Goal: Task Accomplishment & Management: Manage account settings

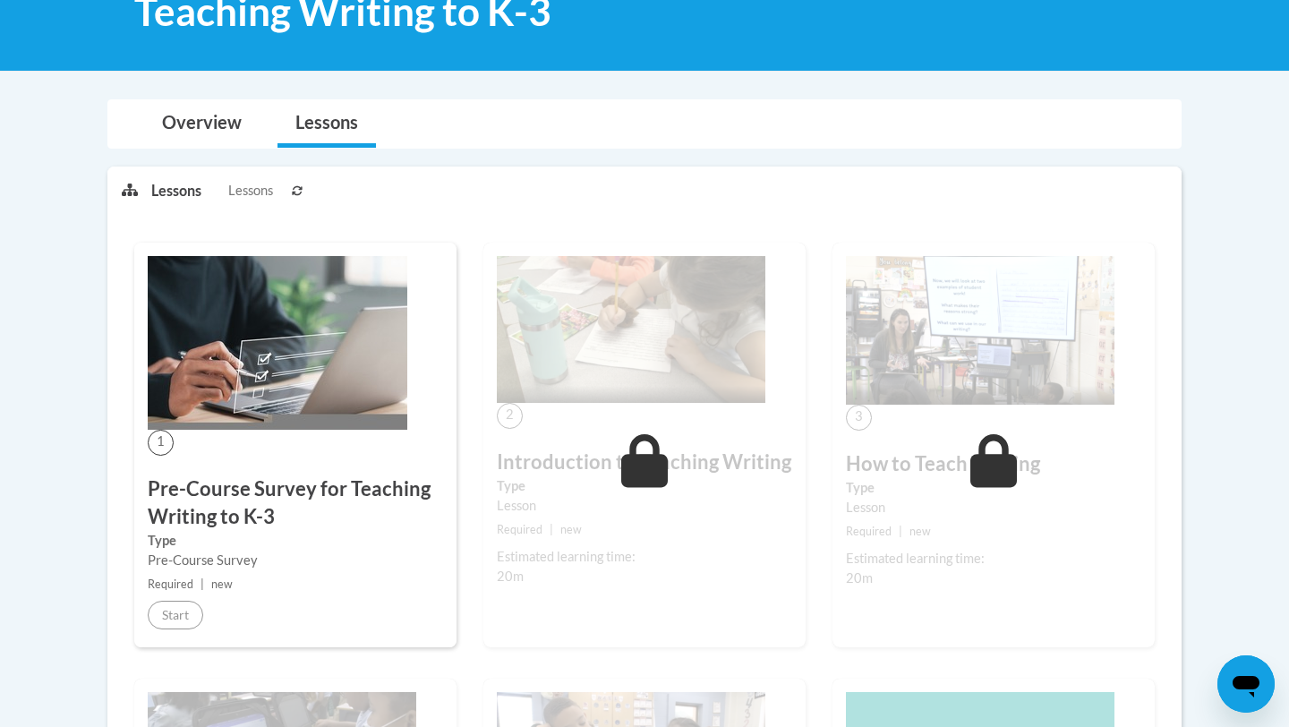
scroll to position [211, 0]
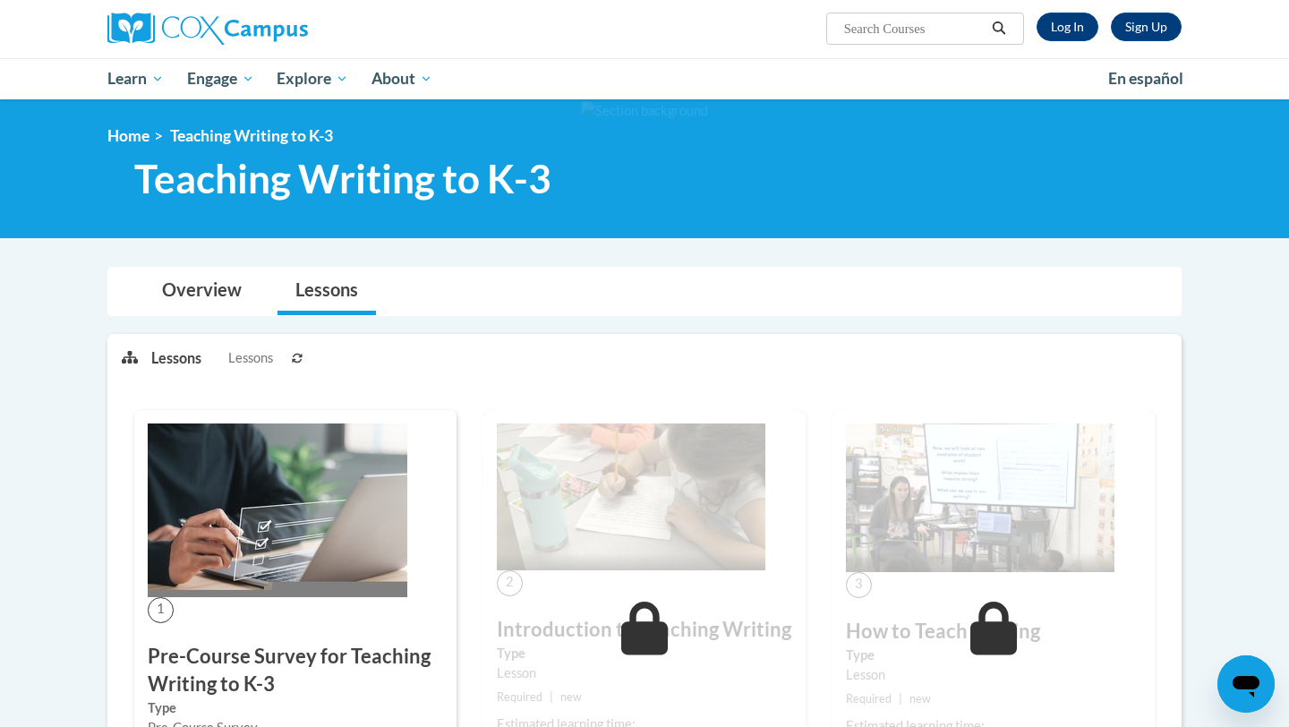
scroll to position [117, 0]
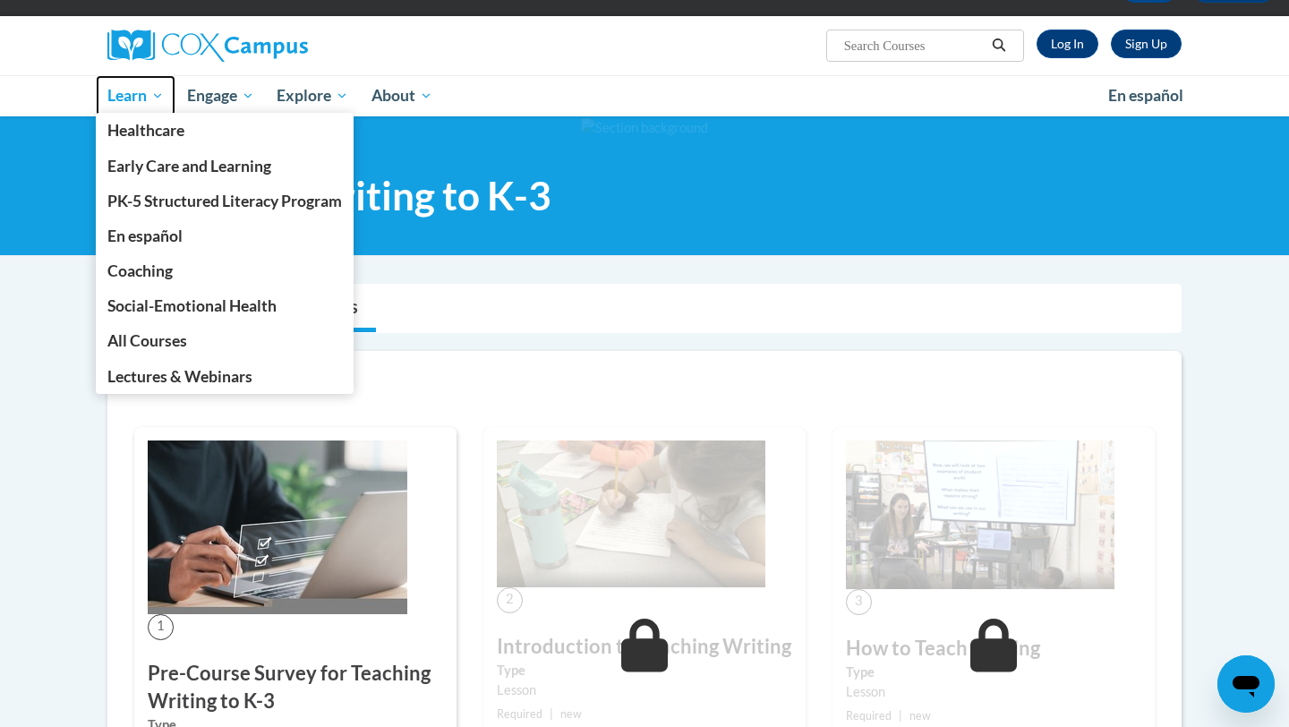
click at [130, 102] on span "Learn" at bounding box center [135, 95] width 56 height 21
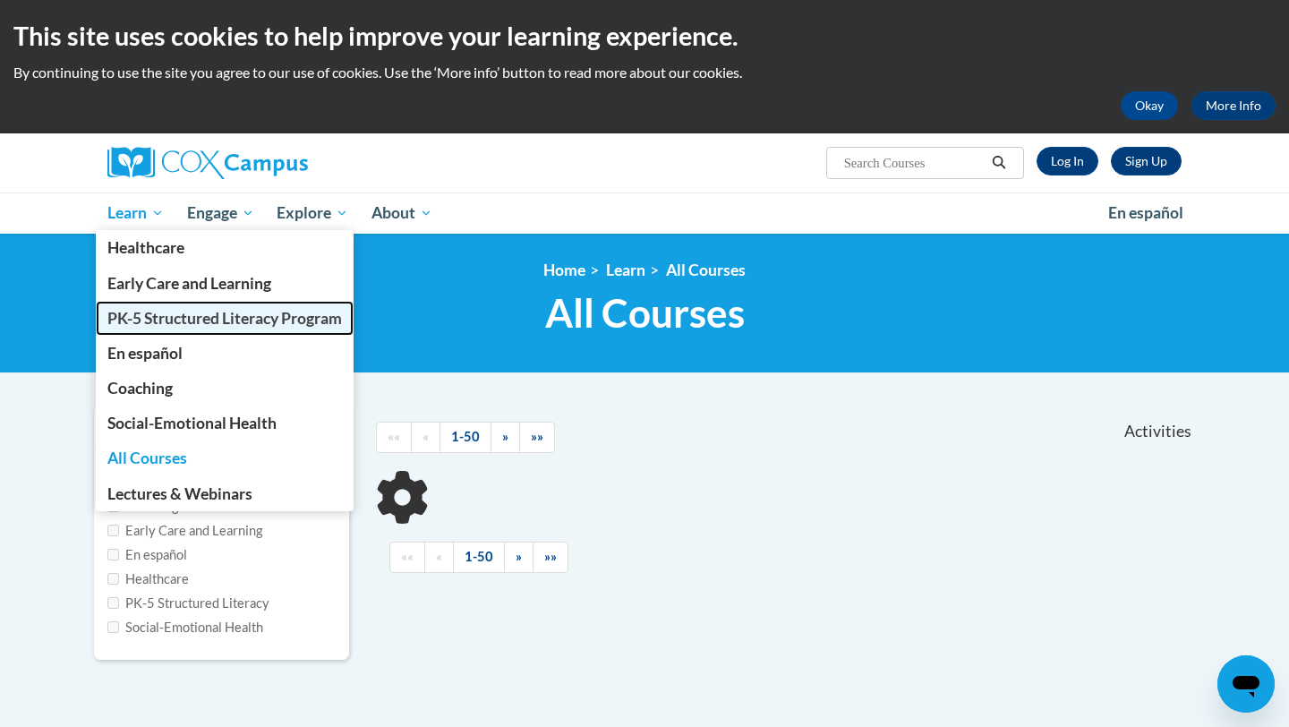
click at [166, 311] on span "PK-5 Structured Literacy Program" at bounding box center [224, 318] width 234 height 19
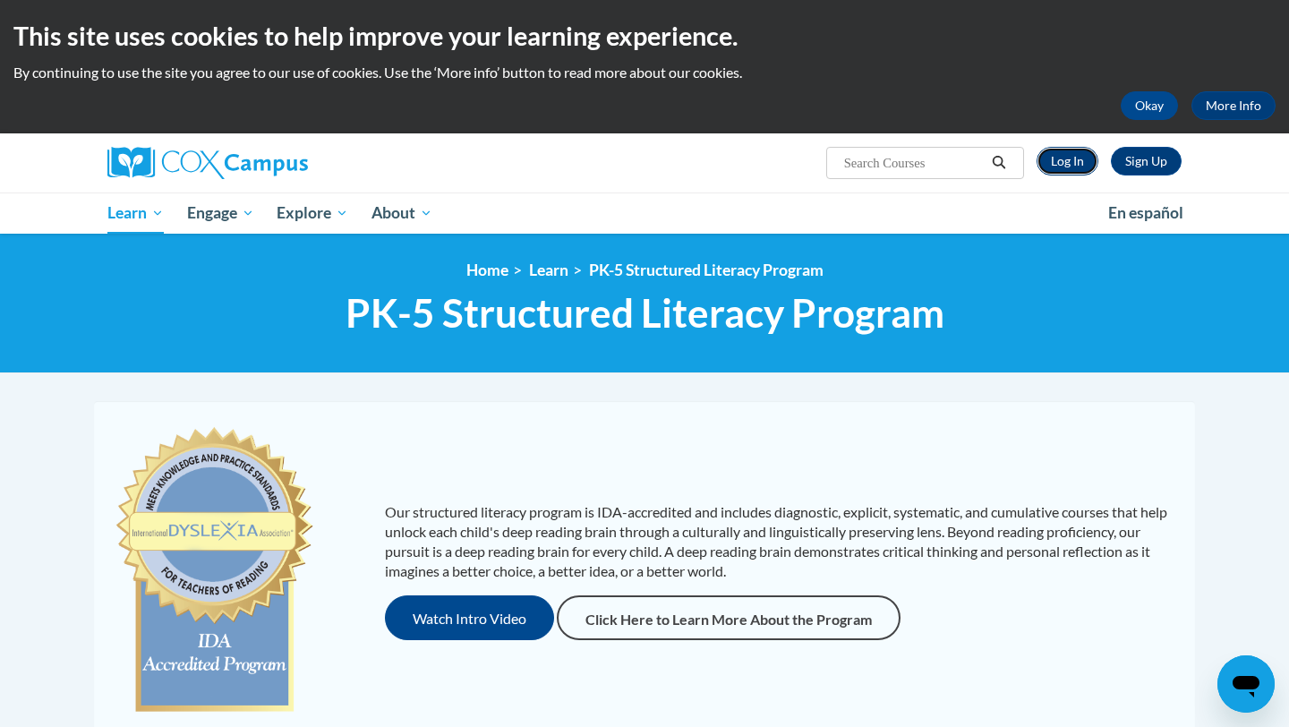
click at [1060, 166] on link "Log In" at bounding box center [1067, 161] width 62 height 29
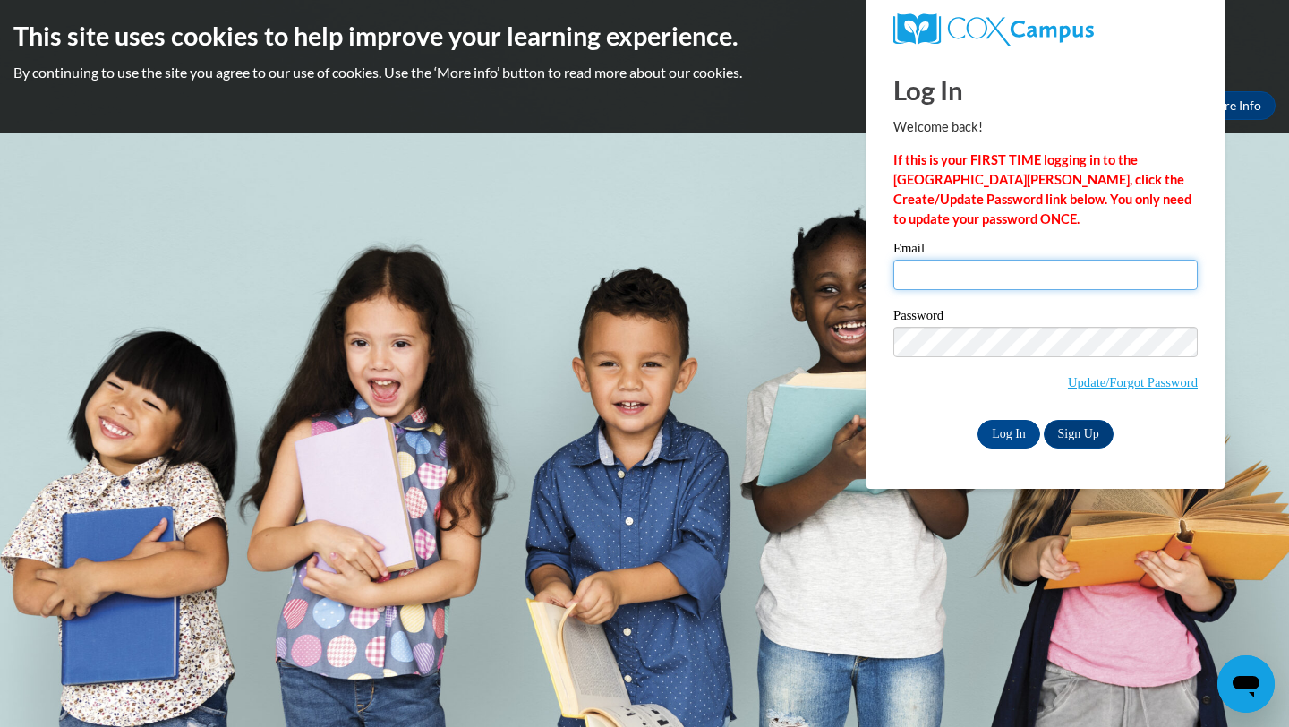
click at [992, 283] on input "Email" at bounding box center [1045, 275] width 304 height 30
click at [897, 280] on input "Email" at bounding box center [1045, 275] width 304 height 30
type input "rflores2364@tamu.edu"
click at [870, 436] on div "Log In Welcome back! If this is your FIRST TIME logging in to the NEW Cox Campu…" at bounding box center [1045, 271] width 385 height 435
click at [1032, 429] on input "Log In" at bounding box center [1008, 434] width 63 height 29
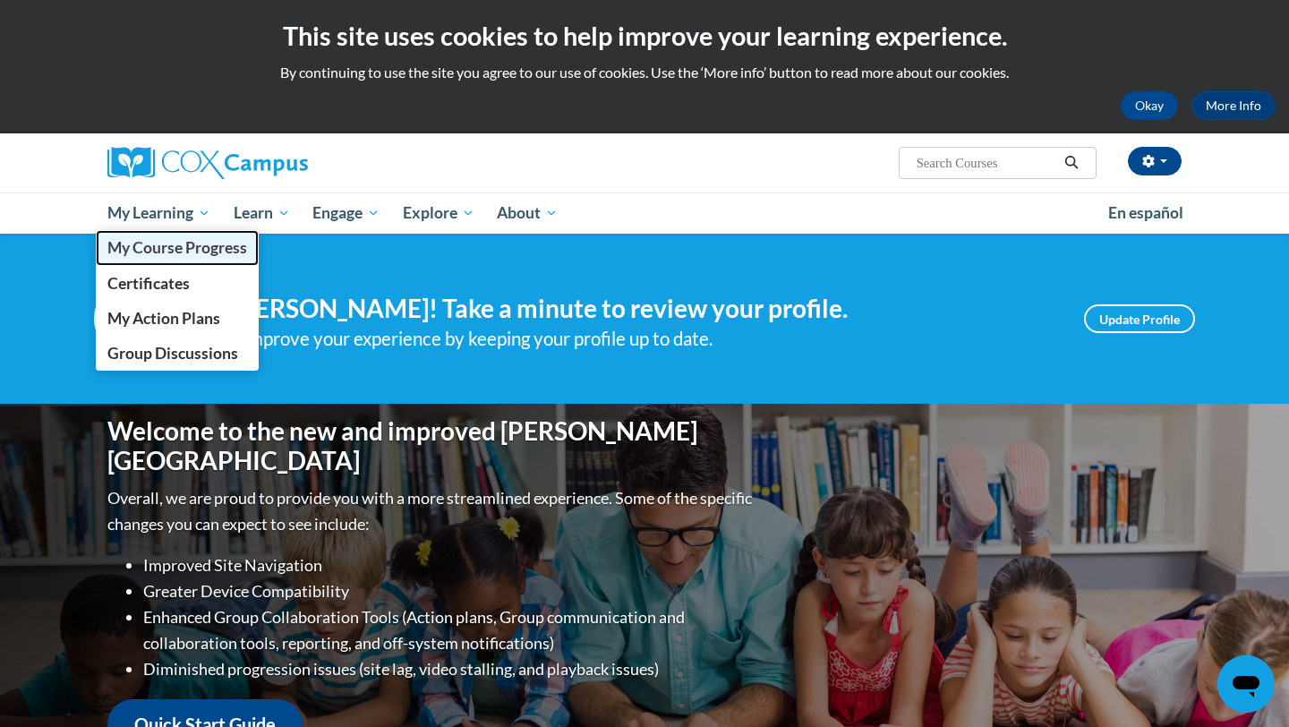
click at [172, 252] on span "My Course Progress" at bounding box center [177, 247] width 140 height 19
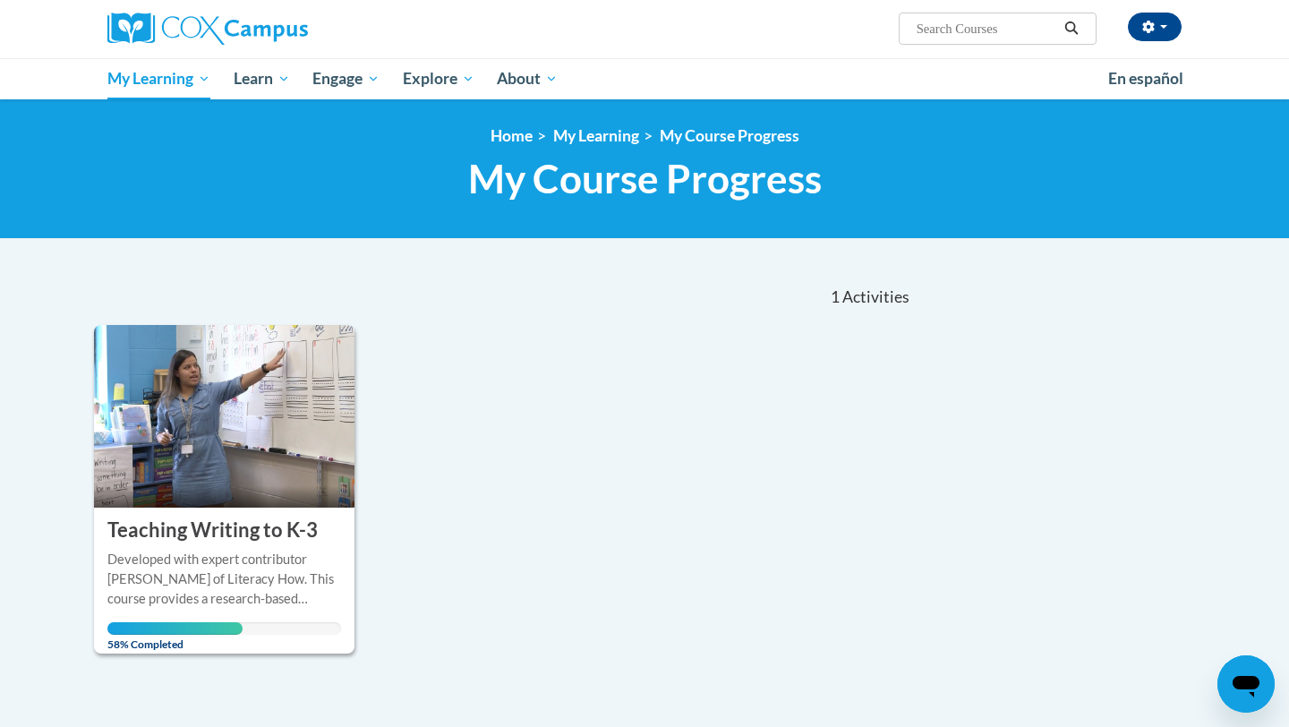
scroll to position [163, 0]
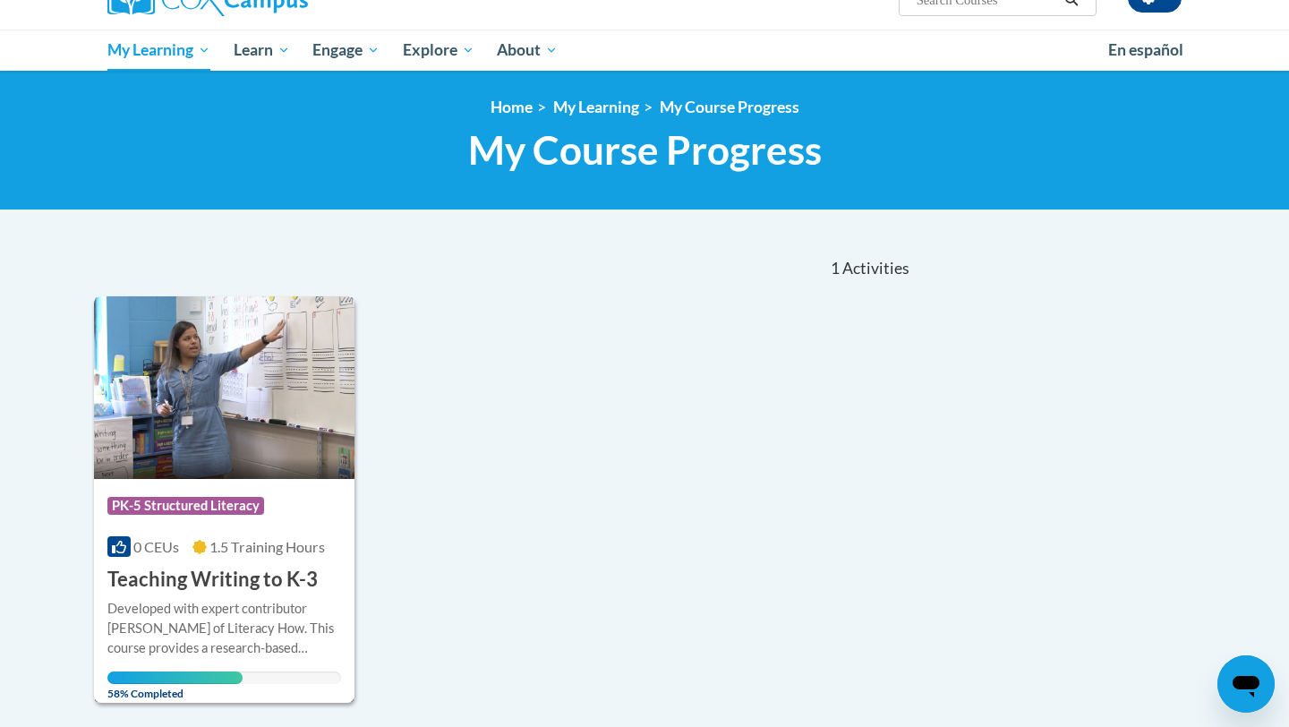
click at [237, 441] on img at bounding box center [224, 387] width 260 height 183
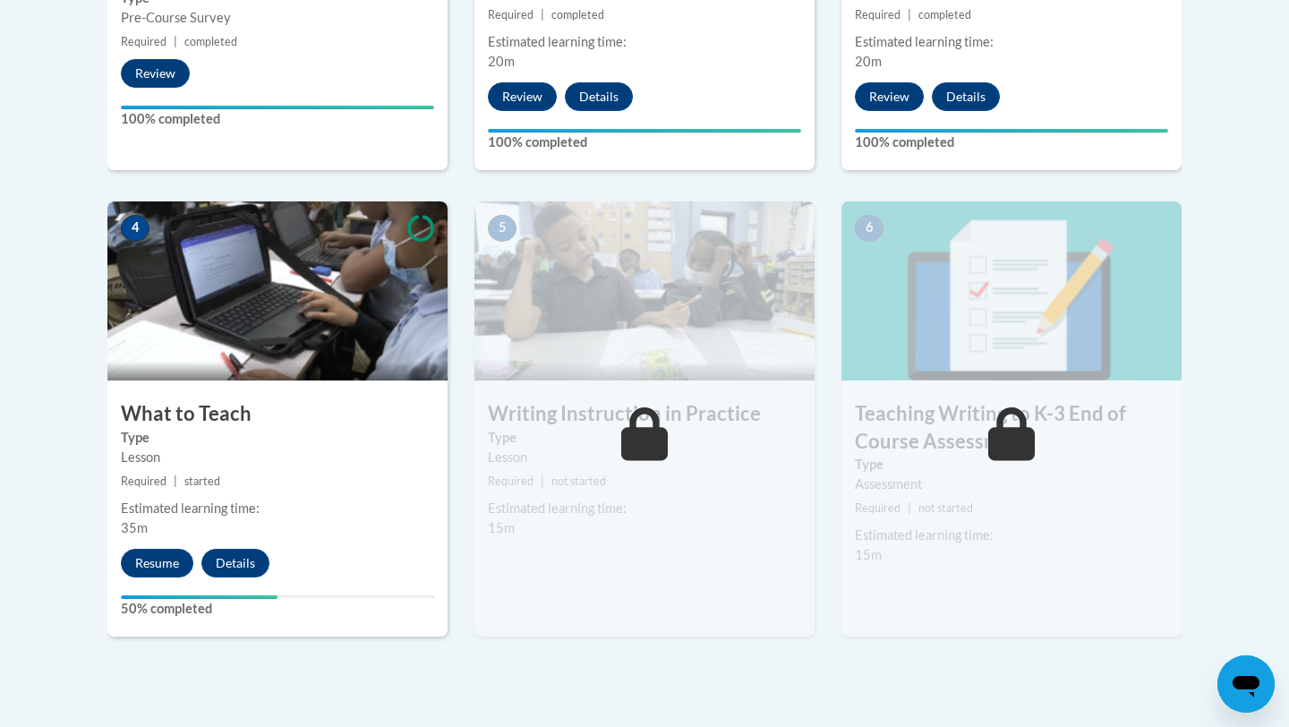
scroll to position [890, 0]
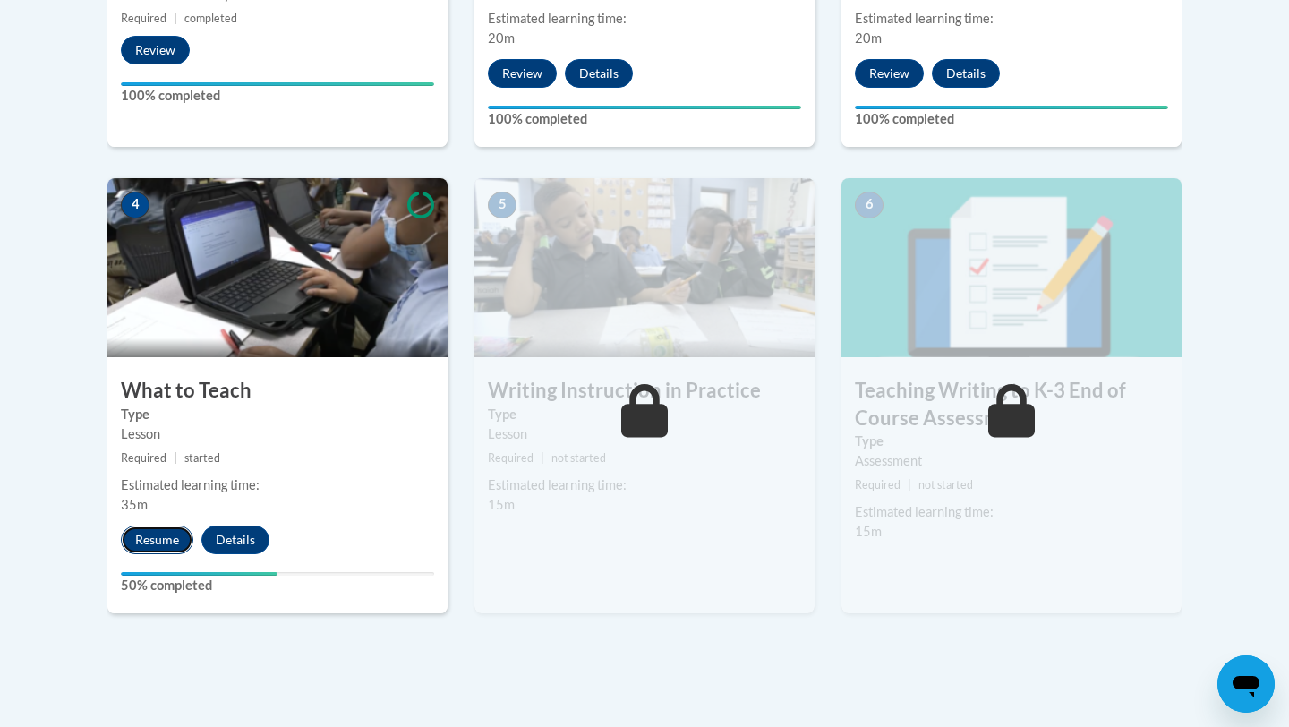
click at [148, 546] on button "Resume" at bounding box center [157, 539] width 72 height 29
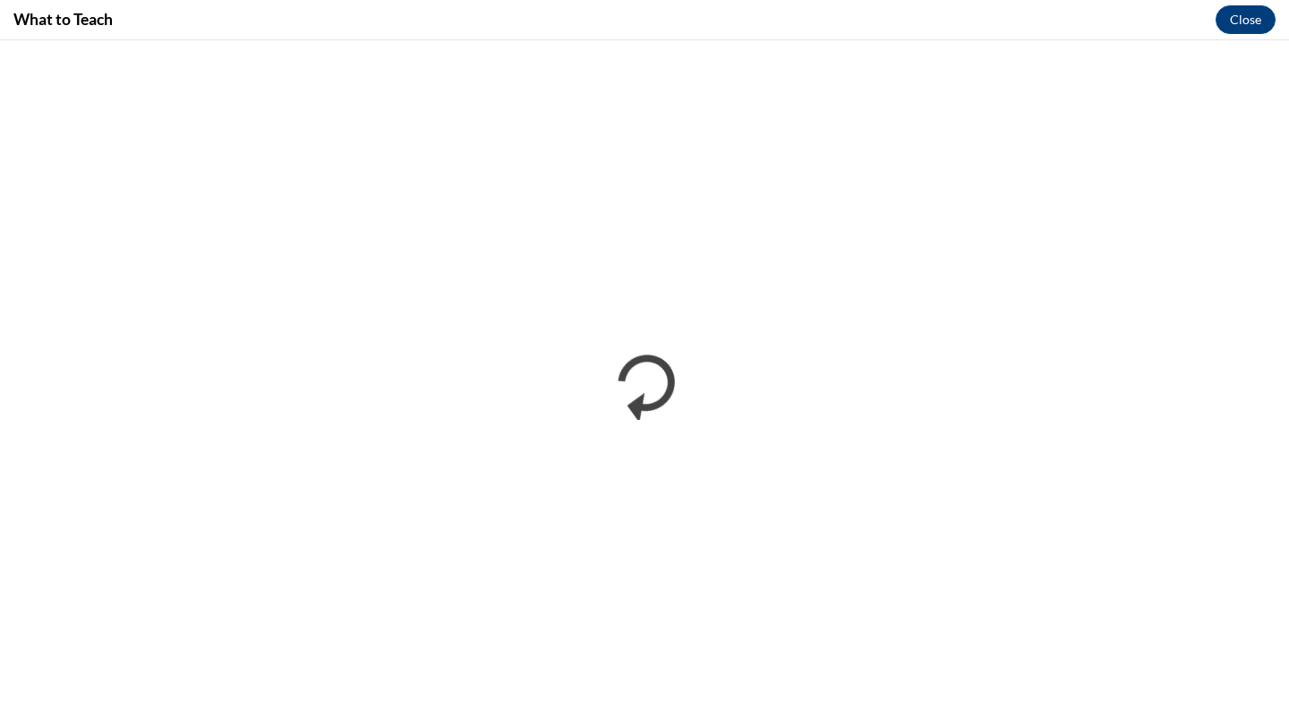
scroll to position [0, 0]
